Goal: Find specific page/section: Find specific page/section

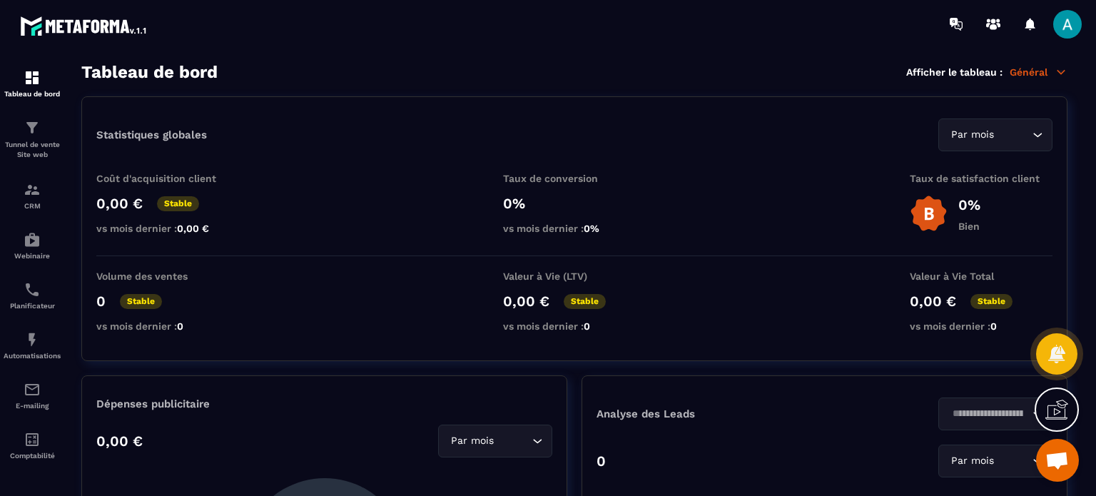
scroll to position [2, 0]
click at [34, 140] on p "Tunnel de vente Site web" at bounding box center [32, 150] width 57 height 20
click at [32, 144] on p "Tunnel de vente Site web" at bounding box center [32, 150] width 57 height 20
click at [32, 143] on p "Tunnel de vente Site web" at bounding box center [32, 150] width 57 height 20
click at [33, 202] on p "CRM" at bounding box center [32, 206] width 57 height 8
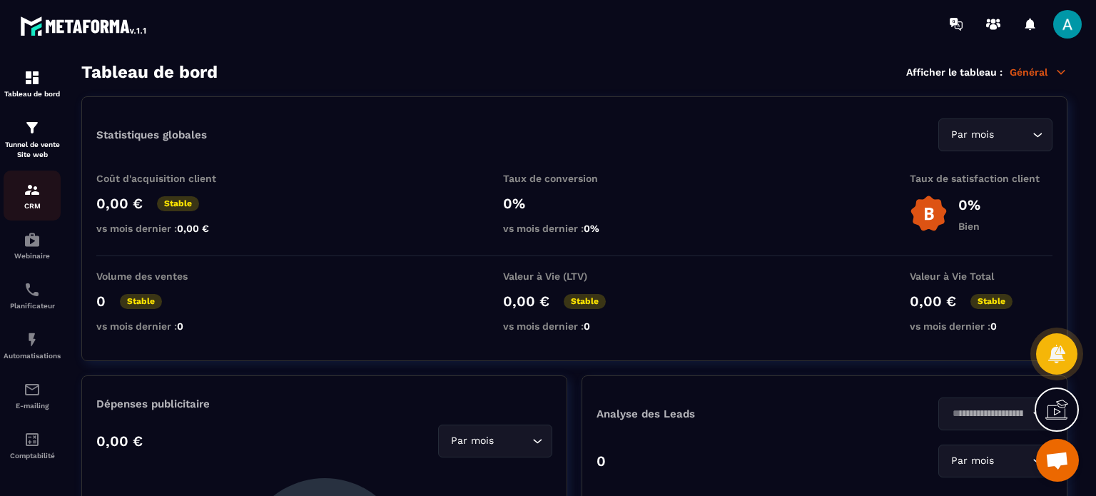
click at [33, 202] on p "CRM" at bounding box center [32, 206] width 57 height 8
click at [34, 198] on div "CRM" at bounding box center [32, 195] width 57 height 29
